Goal: Transaction & Acquisition: Purchase product/service

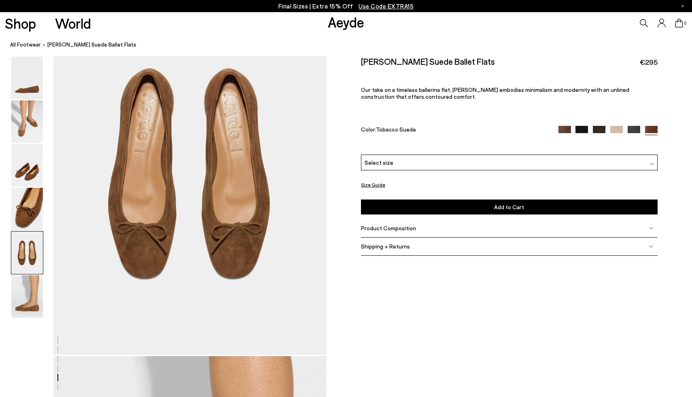
scroll to position [1504, 0]
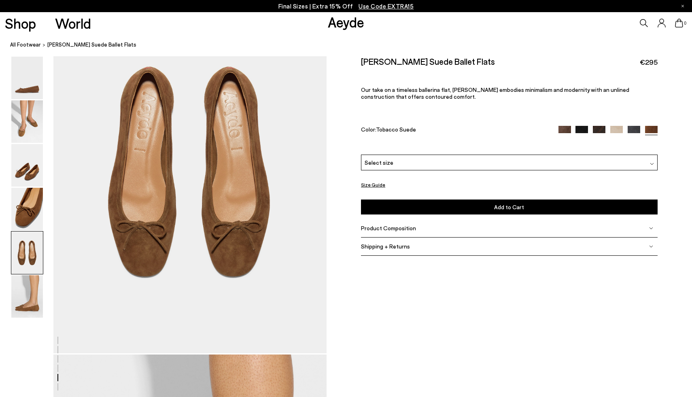
click at [616, 127] on img at bounding box center [616, 132] width 13 height 13
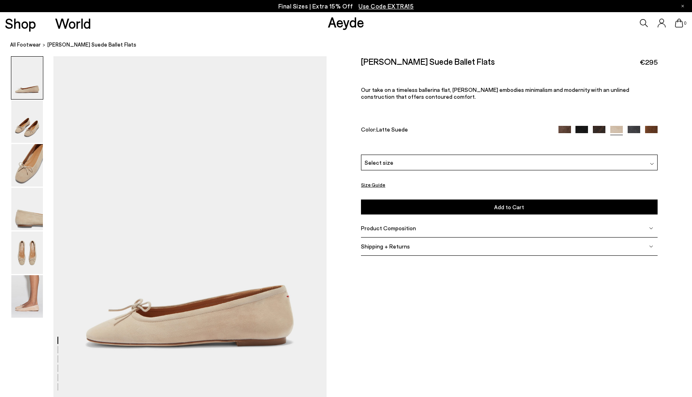
click at [629, 130] on img at bounding box center [633, 132] width 13 height 13
